Goal: Information Seeking & Learning: Learn about a topic

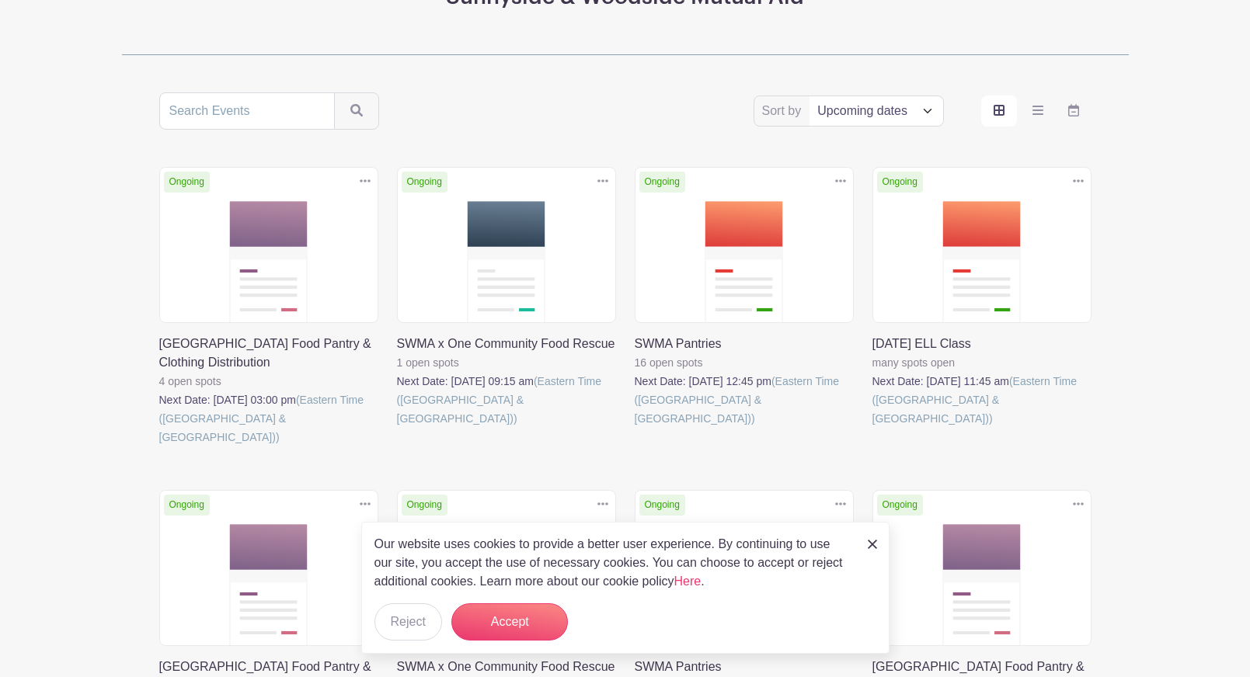
scroll to position [239, 0]
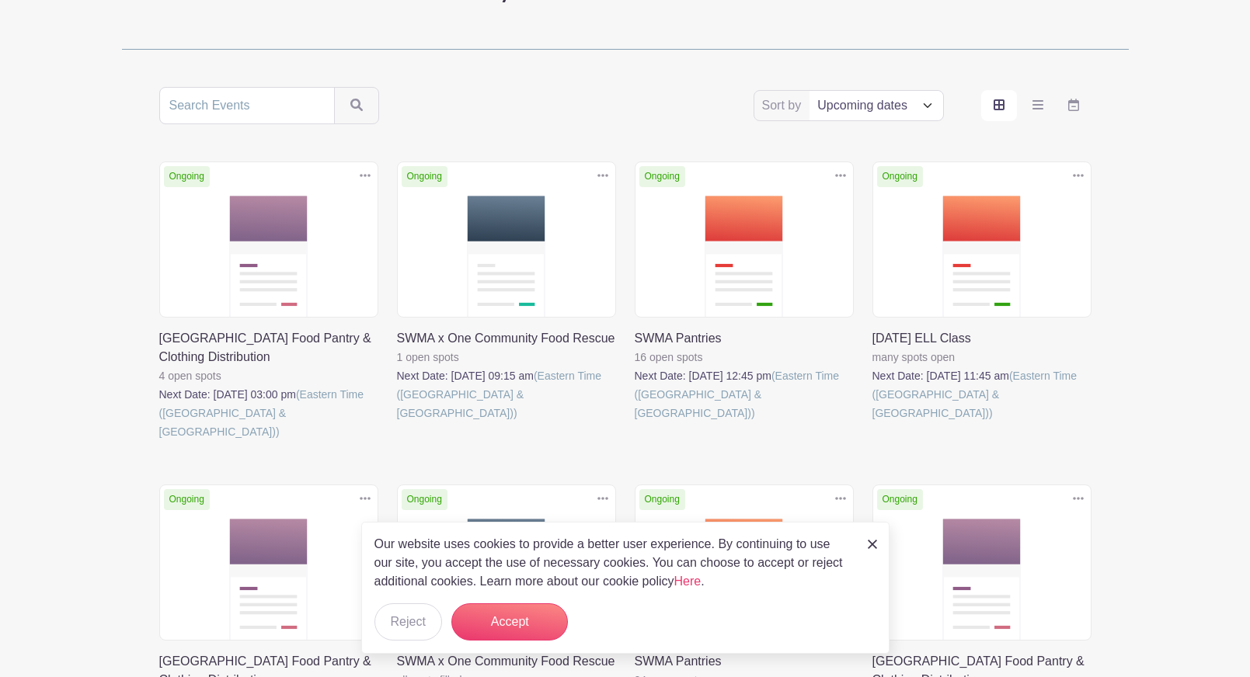
click at [862, 117] on select "Title Recently modified Newest Upcoming dates" at bounding box center [875, 106] width 133 height 30
click at [872, 538] on link at bounding box center [872, 543] width 9 height 19
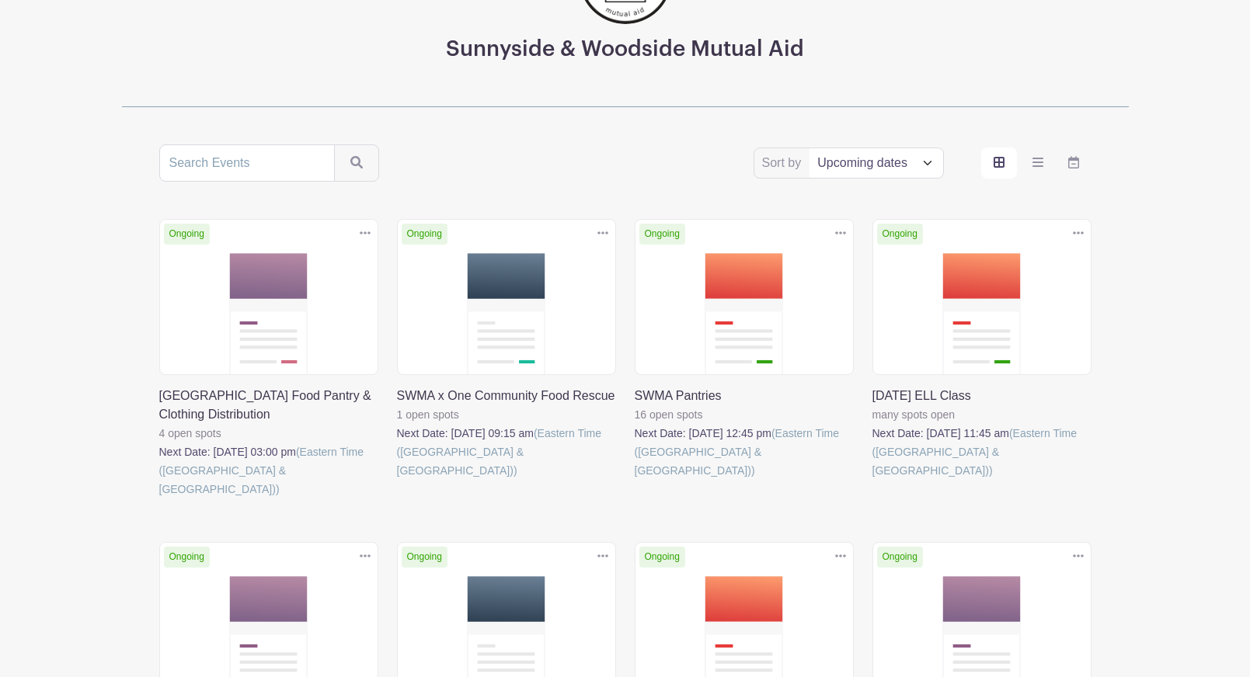
scroll to position [186, 0]
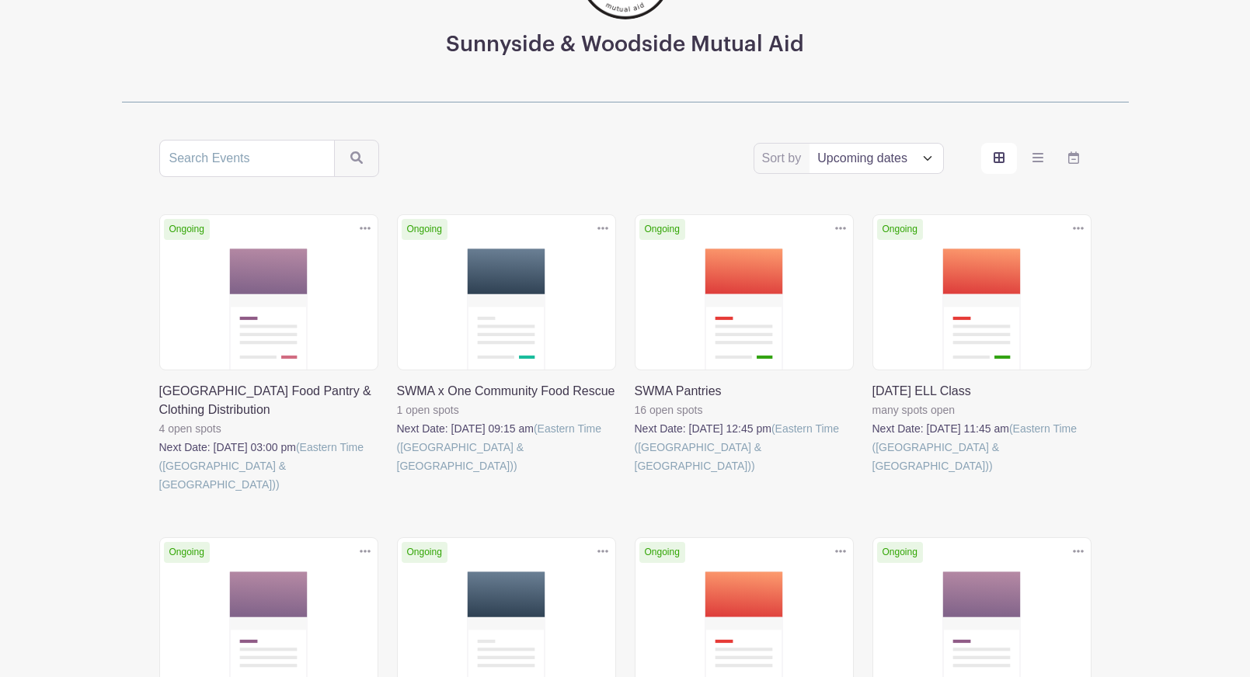
click at [397, 475] on link at bounding box center [397, 475] width 0 height 0
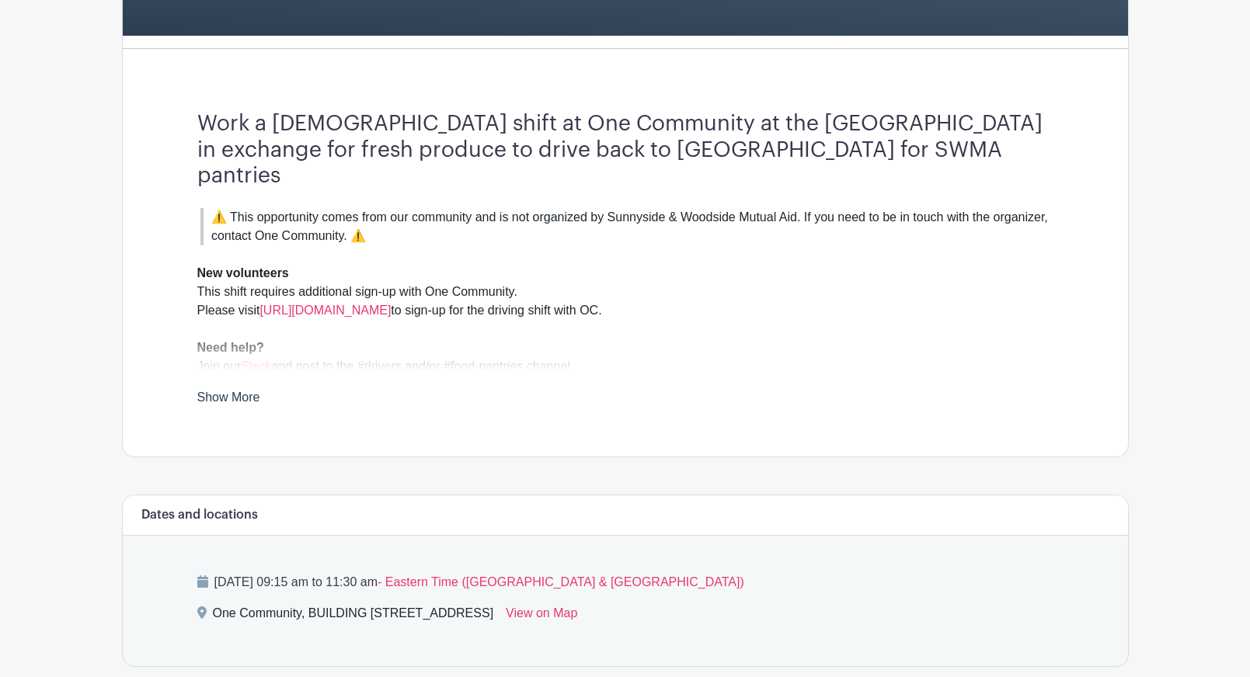
scroll to position [371, 0]
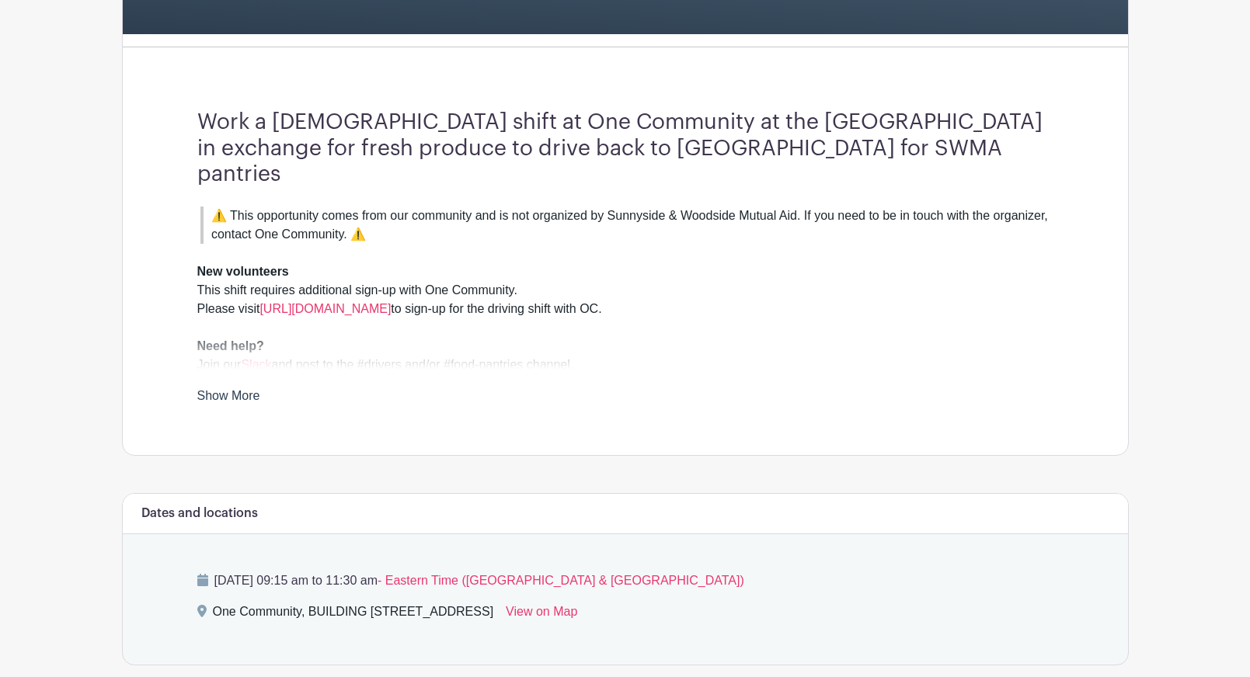
click at [226, 389] on link "Show More" at bounding box center [228, 398] width 63 height 19
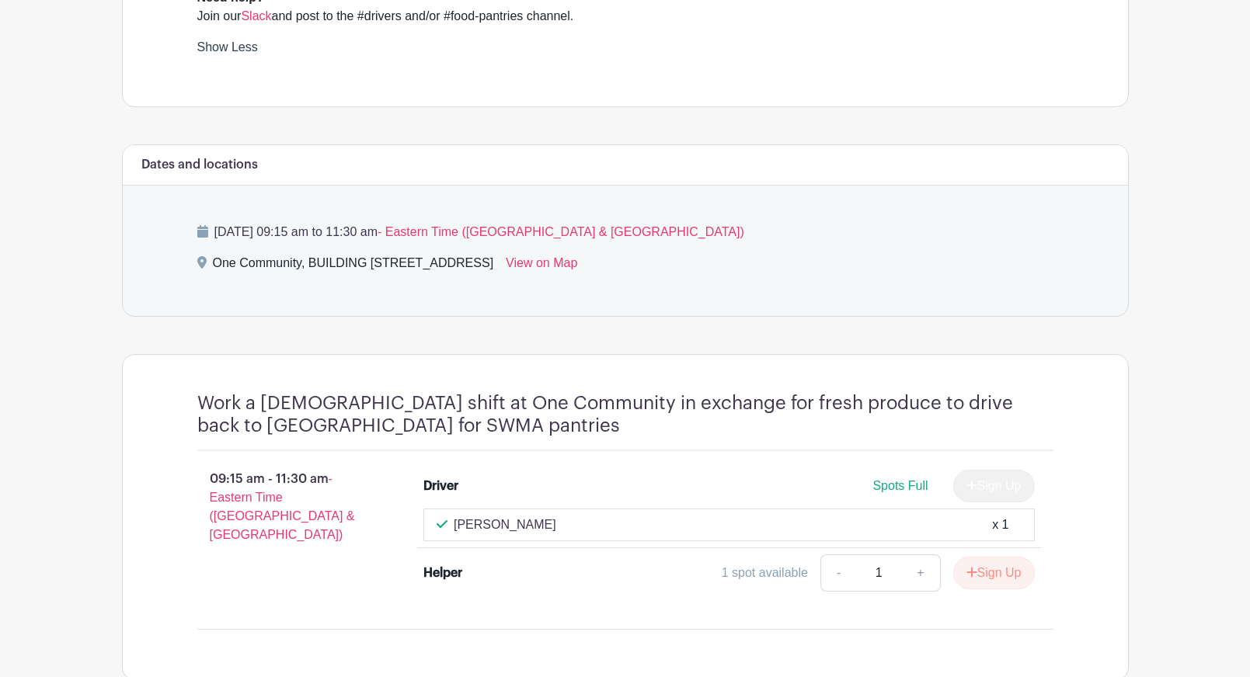
scroll to position [724, 0]
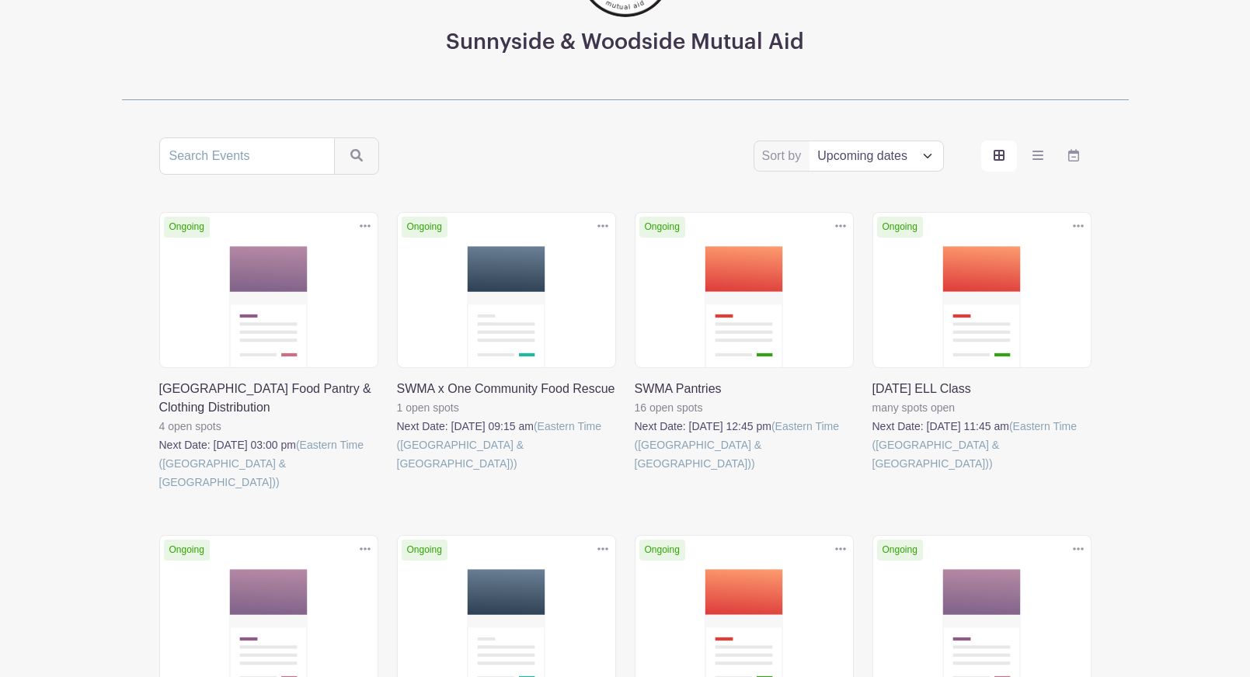
scroll to position [186, 0]
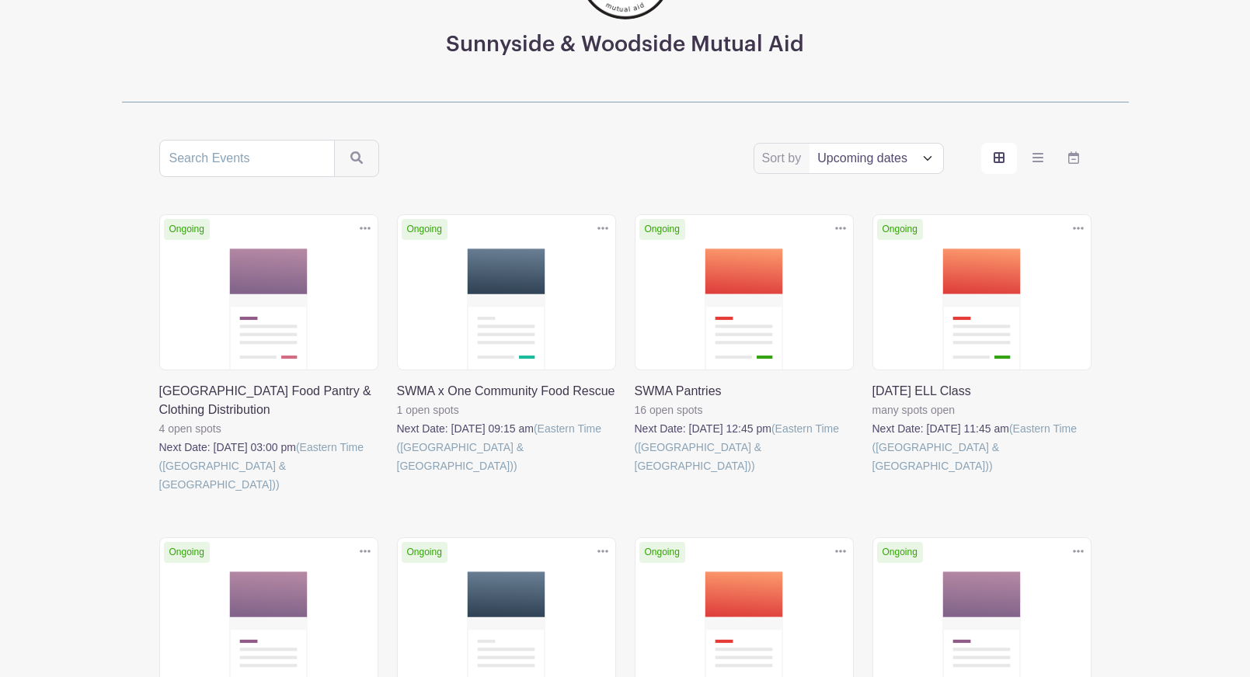
click at [159, 494] on link at bounding box center [159, 494] width 0 height 0
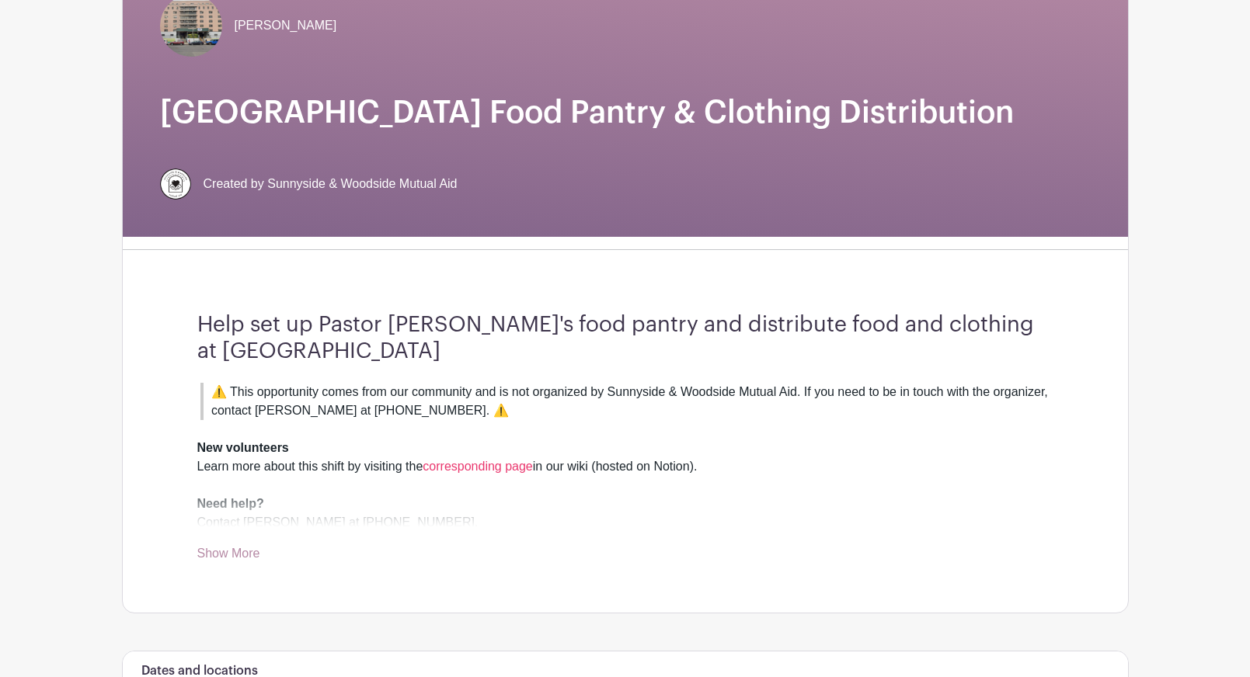
scroll to position [176, 0]
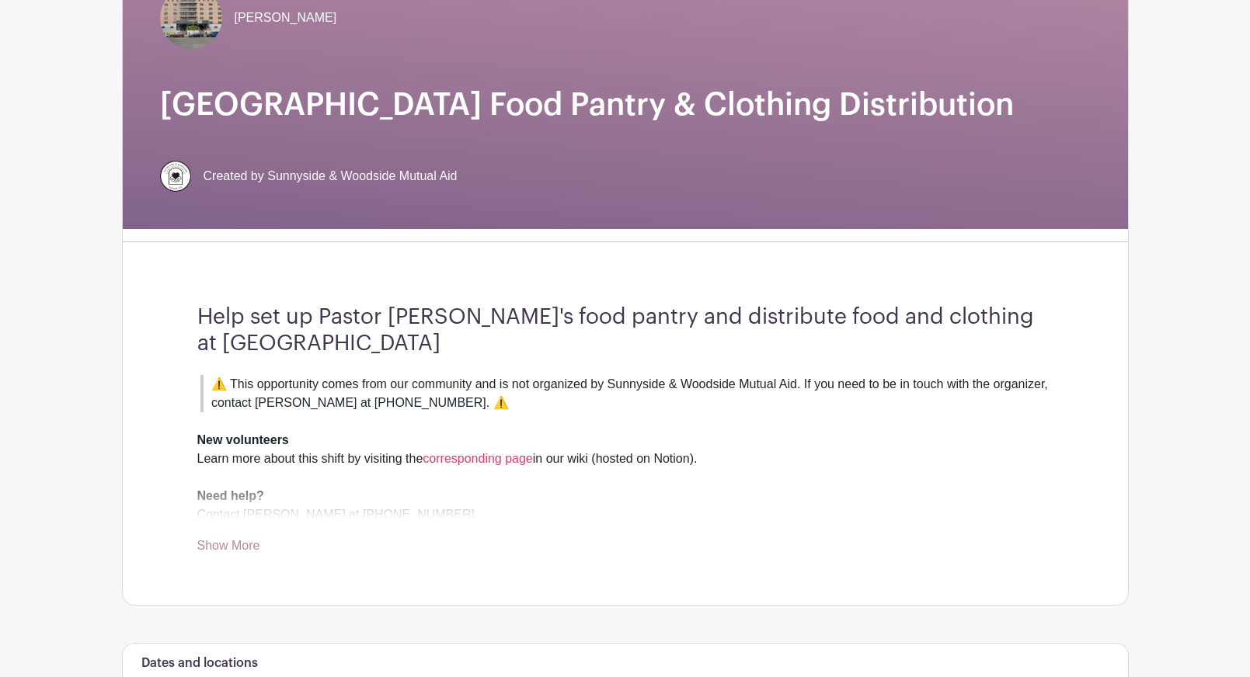
click at [235, 555] on link "Show More" at bounding box center [228, 548] width 63 height 19
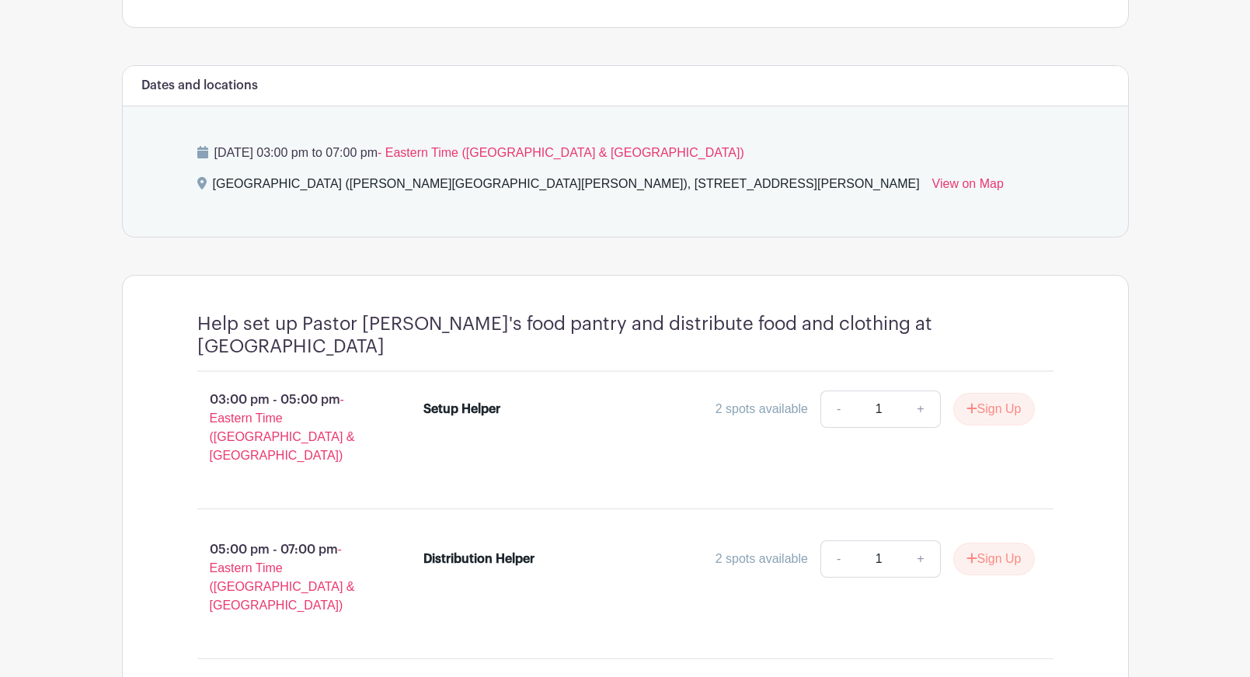
scroll to position [764, 0]
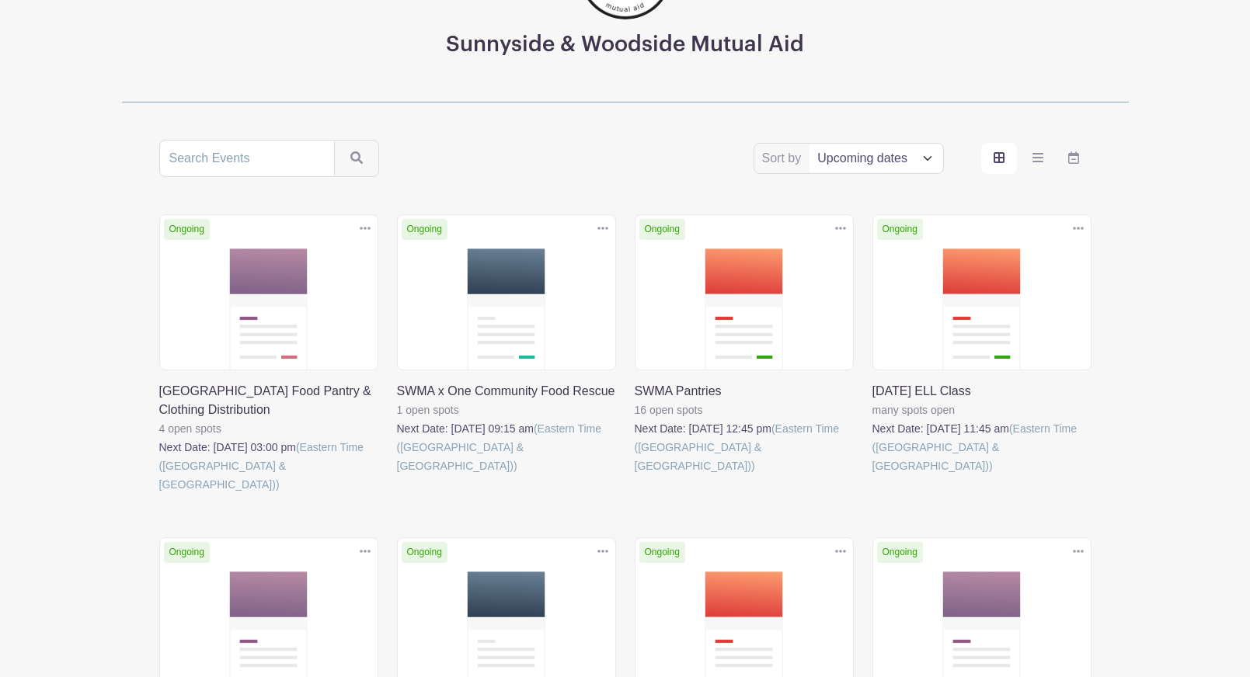
scroll to position [190, 0]
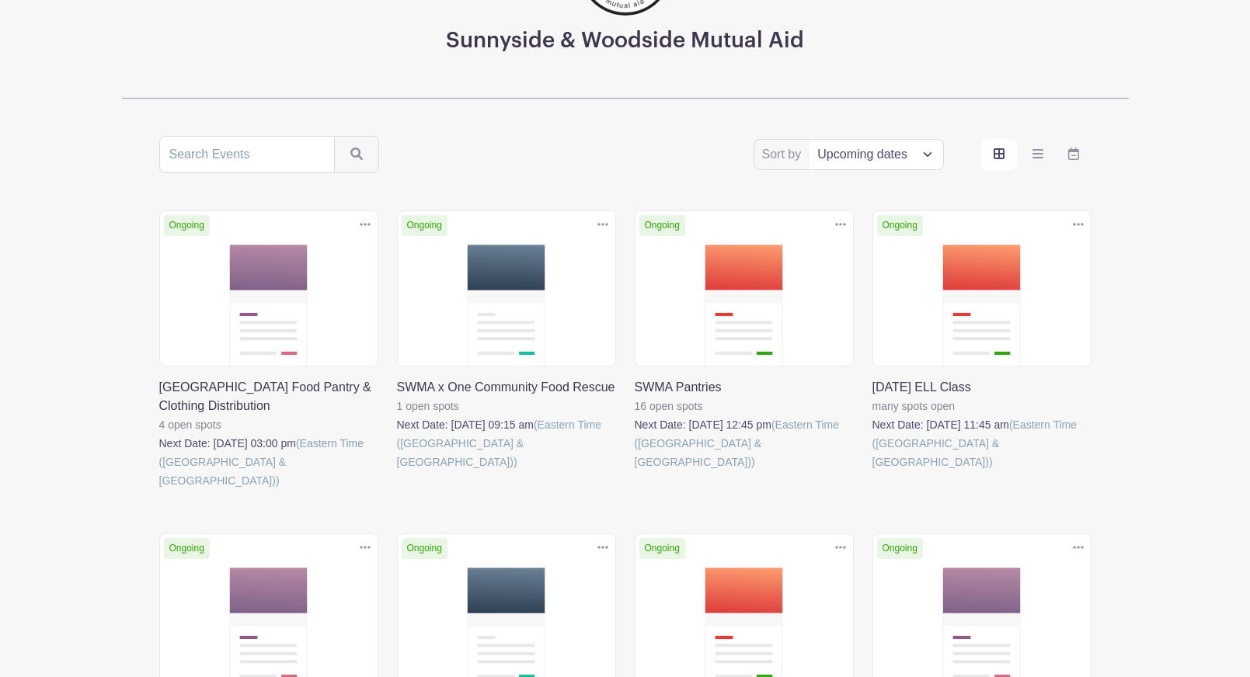
click at [872, 472] on link at bounding box center [872, 472] width 0 height 0
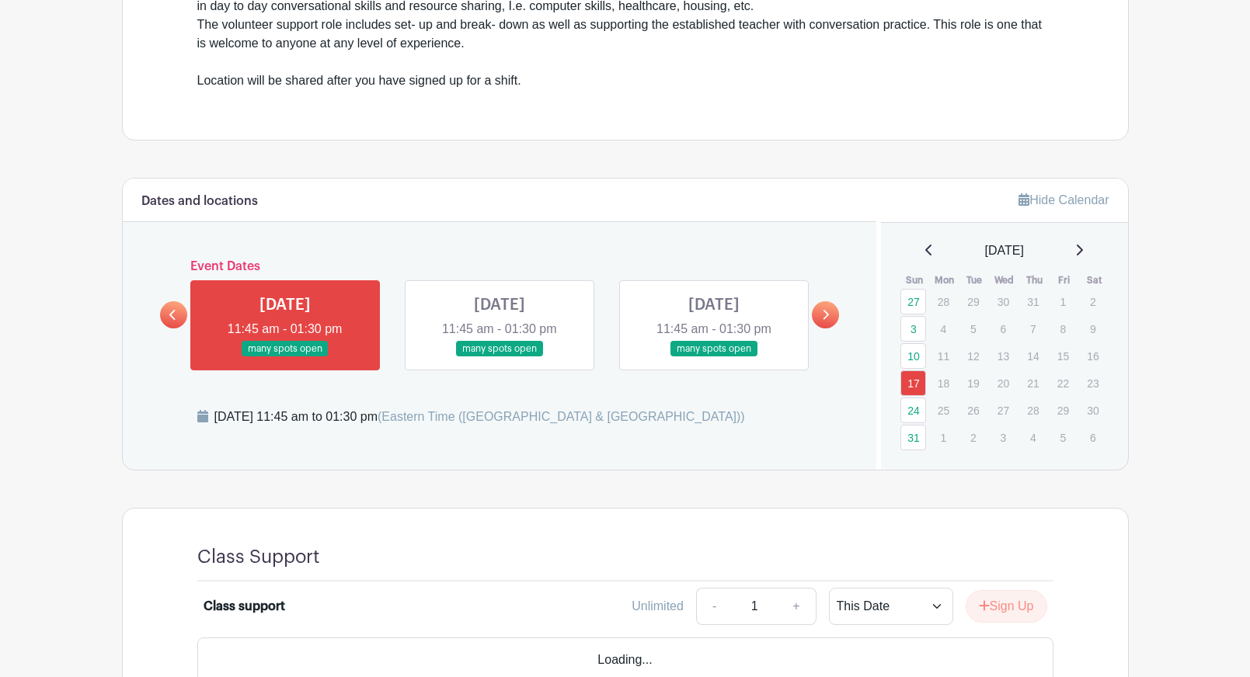
scroll to position [552, 0]
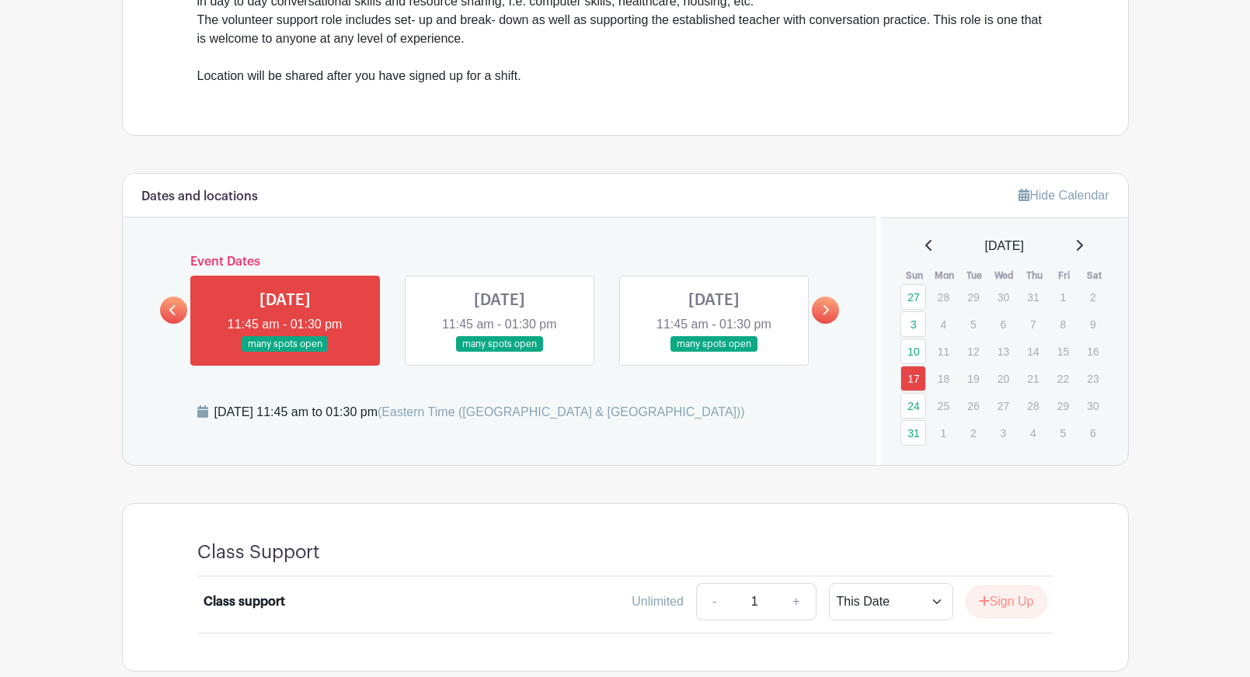
click at [828, 312] on icon at bounding box center [825, 311] width 7 height 12
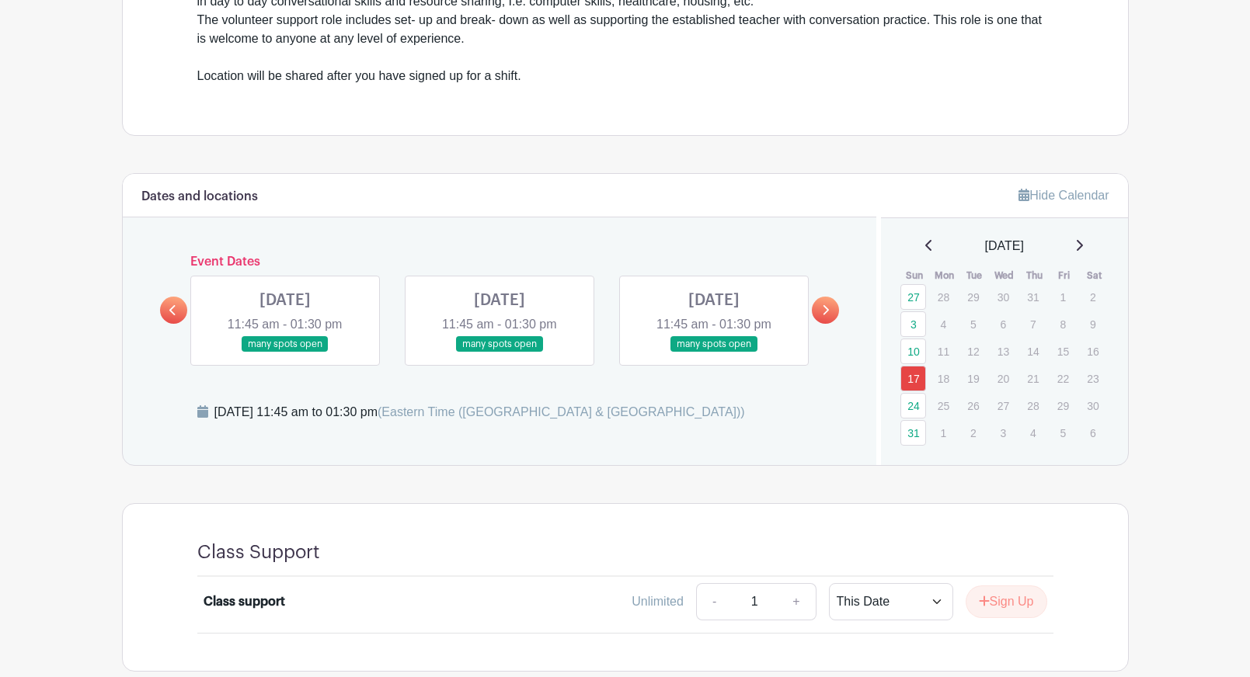
click at [828, 312] on icon at bounding box center [825, 311] width 7 height 12
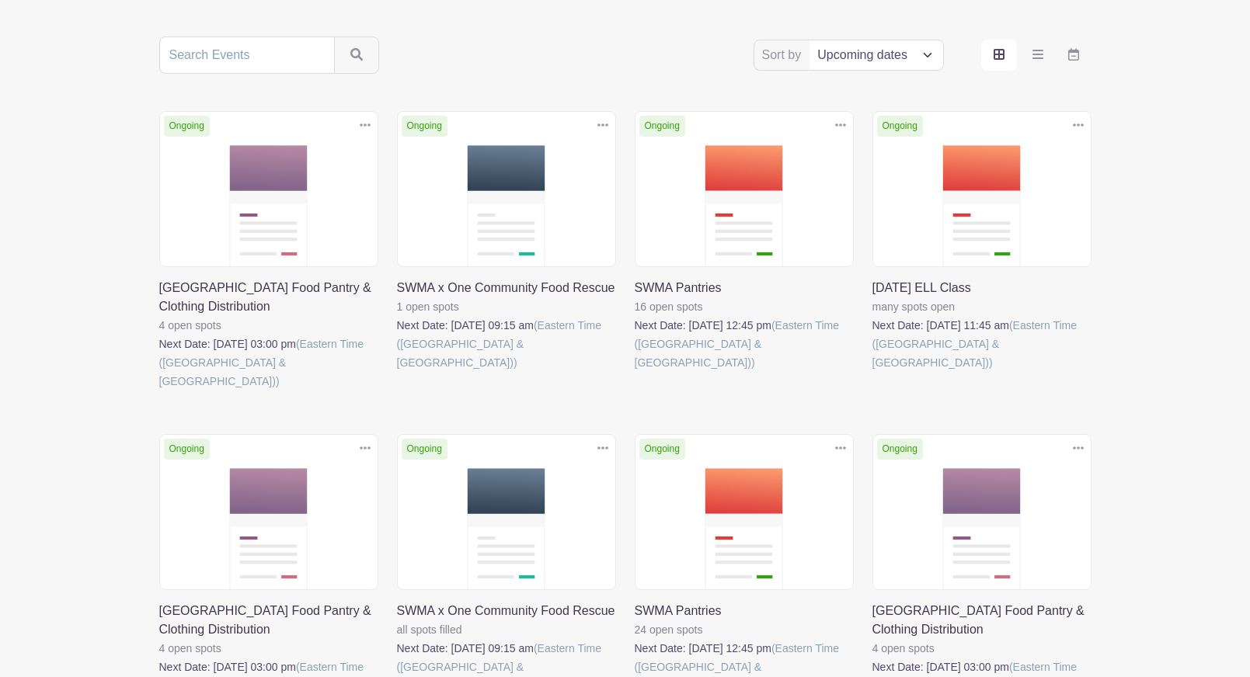
scroll to position [299, 0]
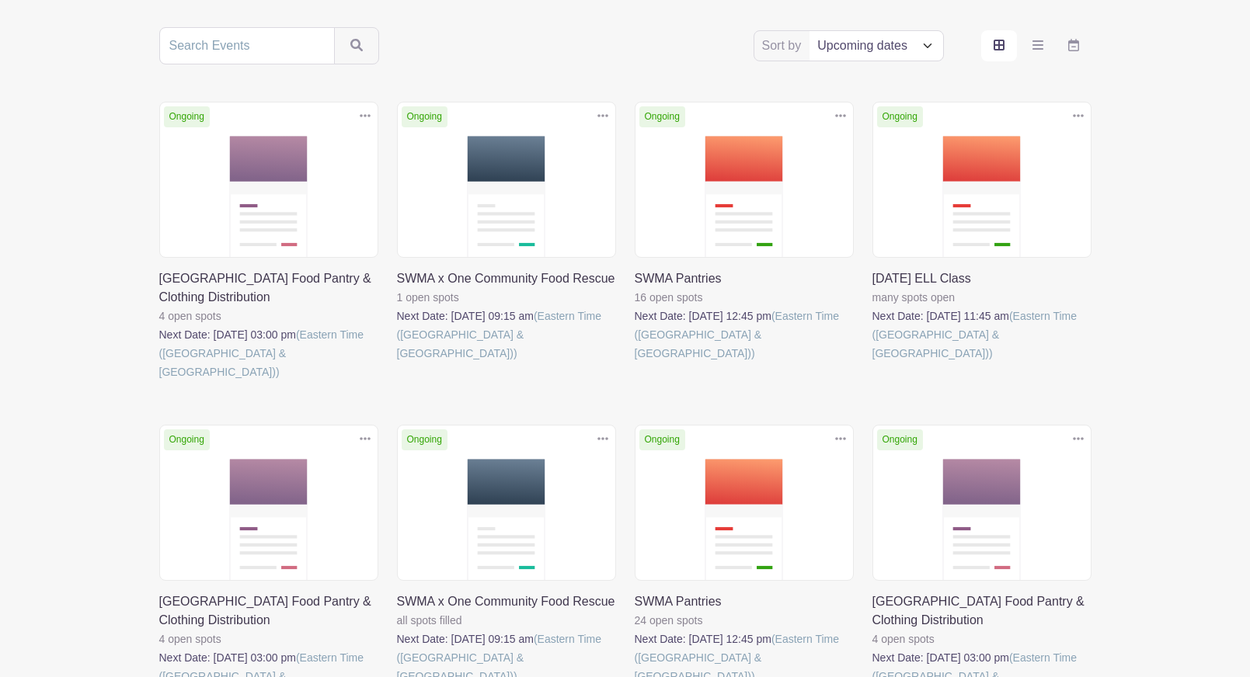
click at [635, 363] on link at bounding box center [635, 363] width 0 height 0
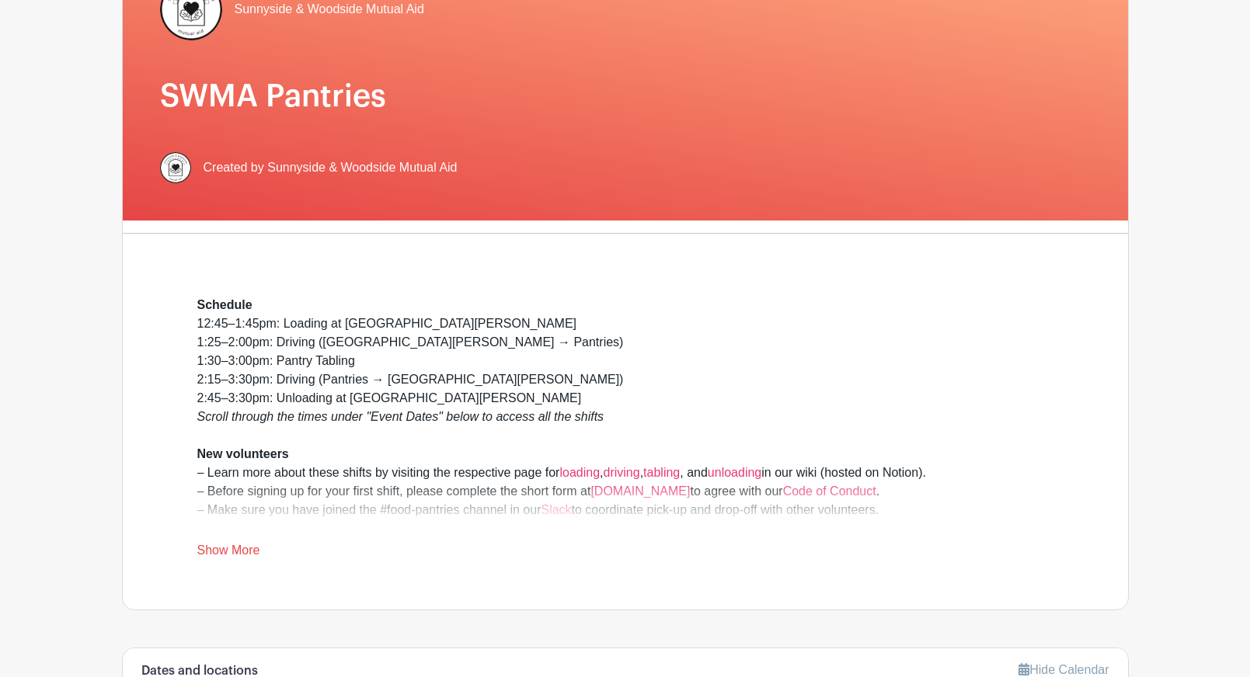
scroll to position [193, 0]
